Goal: Find specific page/section: Find specific page/section

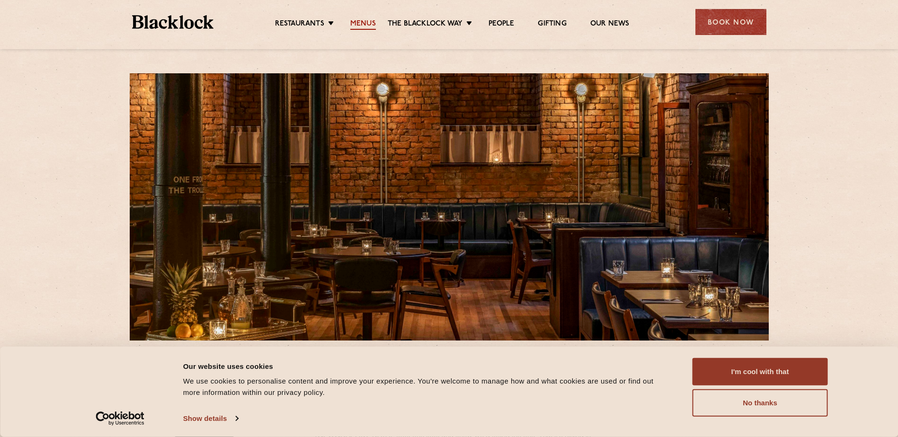
click at [363, 20] on link "Menus" at bounding box center [363, 24] width 26 height 10
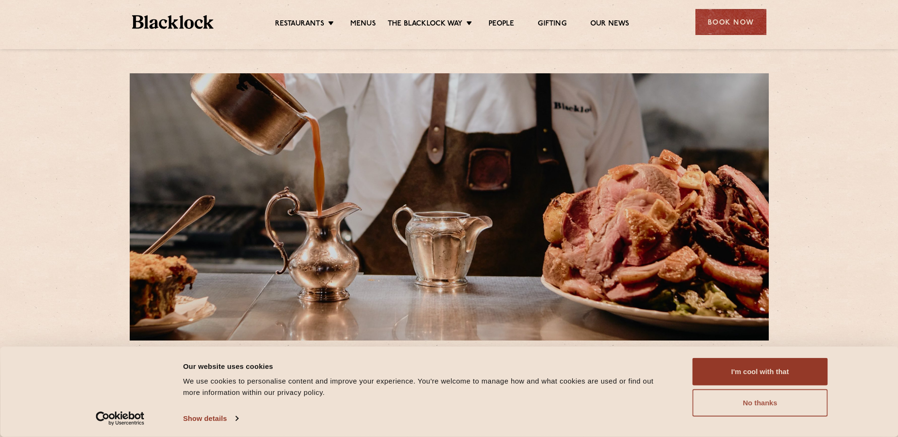
click at [727, 405] on button "No thanks" at bounding box center [760, 403] width 135 height 27
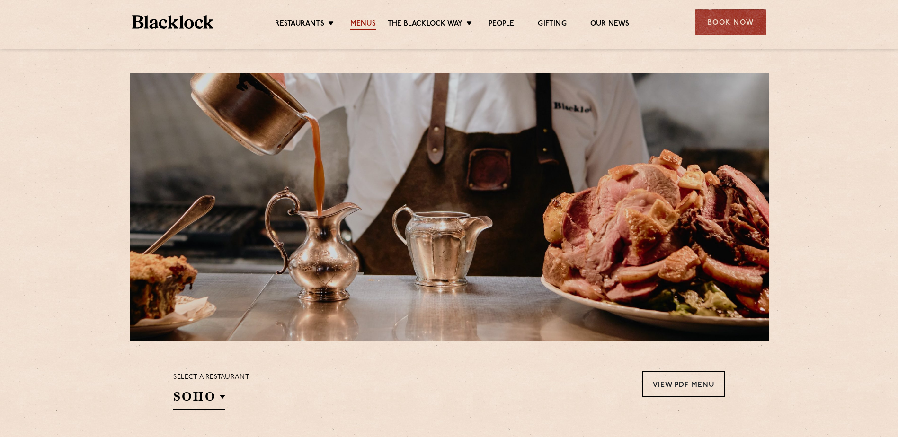
click at [362, 25] on link "Menus" at bounding box center [363, 24] width 26 height 10
